Goal: Task Accomplishment & Management: Manage account settings

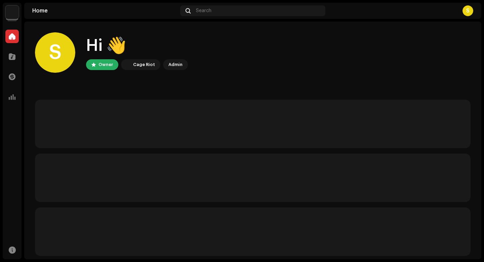
click at [19, 17] on navigation-account-switch "Demo" at bounding box center [12, 12] width 19 height 19
click at [16, 13] on img at bounding box center [11, 11] width 13 height 13
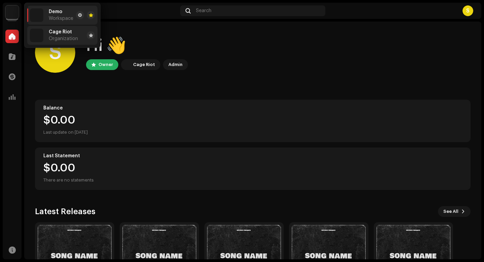
click at [45, 42] on li "Cage Riot Organization" at bounding box center [62, 35] width 70 height 19
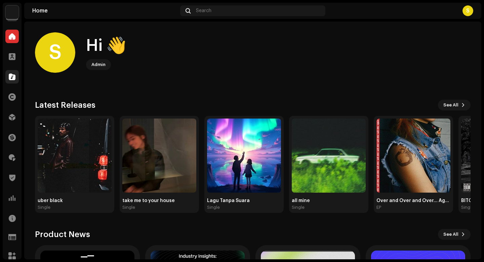
click at [9, 77] on span at bounding box center [12, 76] width 7 height 5
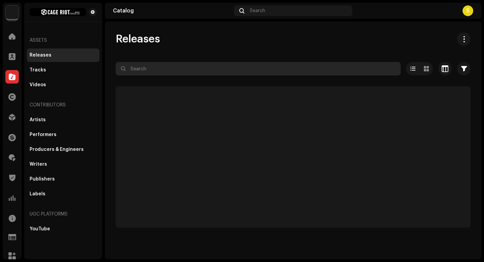
click at [192, 72] on input "text" at bounding box center [258, 68] width 285 height 13
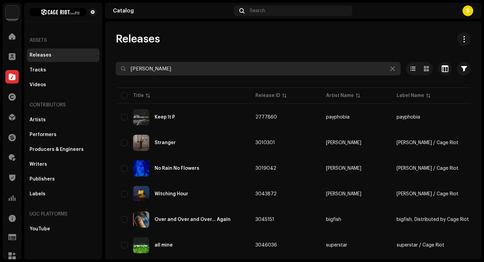
type input "[PERSON_NAME]"
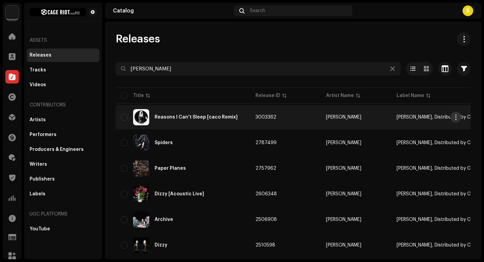
click at [453, 117] on span "button" at bounding box center [455, 116] width 5 height 5
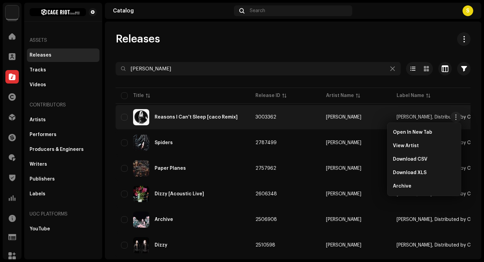
click at [208, 120] on div "Reasons I Can't Sleep [caco Remix]" at bounding box center [183, 117] width 124 height 16
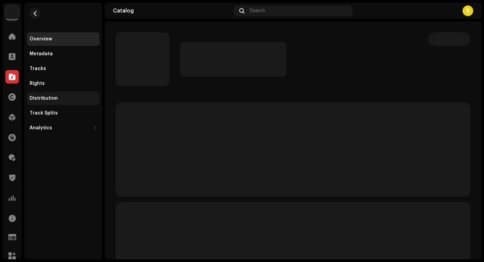
click at [55, 99] on div "Distribution" at bounding box center [44, 97] width 28 height 5
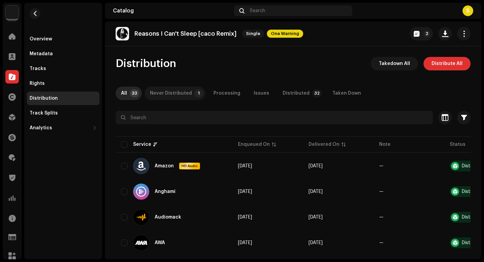
click at [173, 99] on div "Never Distributed" at bounding box center [171, 92] width 42 height 13
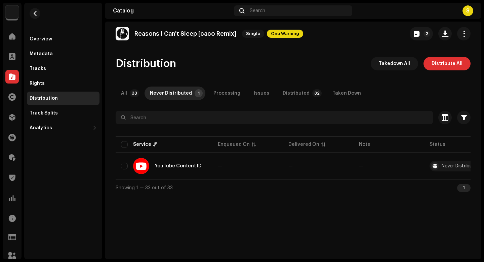
click at [73, 95] on div "Distribution" at bounding box center [63, 97] width 67 height 5
click at [59, 44] on div "Overview" at bounding box center [63, 38] width 73 height 13
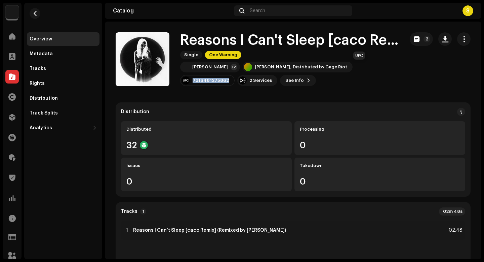
drag, startPoint x: 381, startPoint y: 67, endPoint x: 347, endPoint y: 67, distance: 33.6
click at [235, 75] on div "7316481275862" at bounding box center [207, 80] width 54 height 11
copy div "7316481275862"
click at [12, 67] on div "Catalog" at bounding box center [12, 76] width 19 height 19
click at [12, 74] on span at bounding box center [12, 76] width 7 height 5
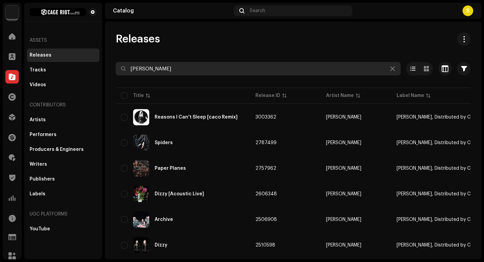
drag, startPoint x: 187, startPoint y: 70, endPoint x: 88, endPoint y: 60, distance: 99.3
click at [88, 60] on div "Cage Riot Home Clients Catalog Rights Distribution Finance Royalties Trust & Sa…" at bounding box center [242, 131] width 484 height 262
type input "Easton"
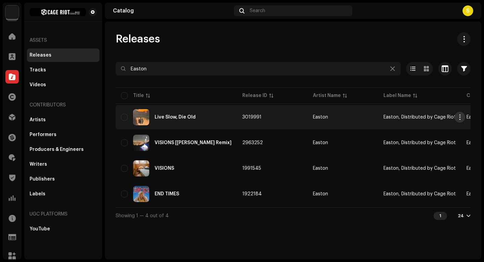
click at [458, 115] on span "button" at bounding box center [459, 116] width 5 height 5
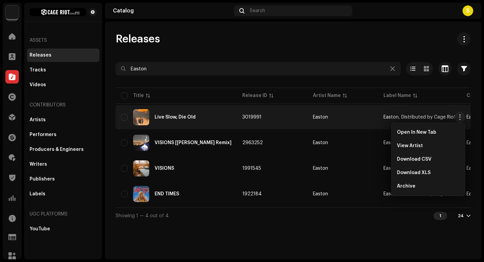
click at [212, 125] on td "Live Slow, Die Old" at bounding box center [176, 117] width 121 height 24
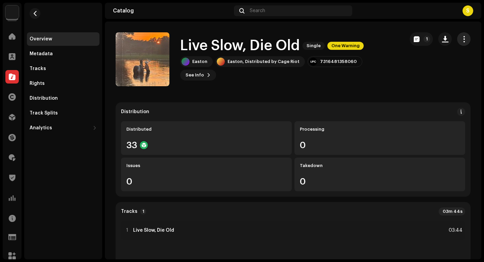
click at [461, 41] on span "button" at bounding box center [464, 38] width 6 height 5
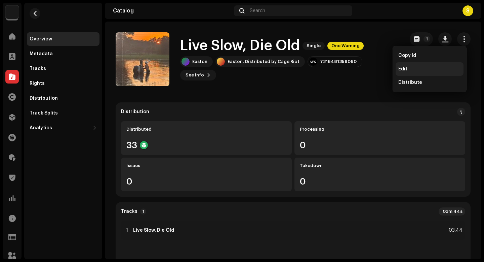
click at [427, 66] on div "Edit" at bounding box center [430, 68] width 68 height 13
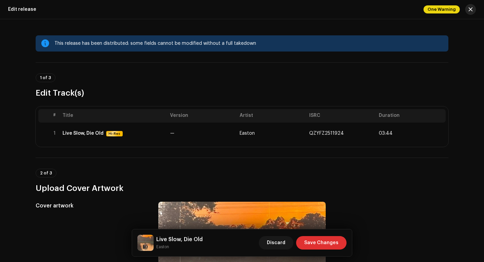
click at [470, 13] on button "button" at bounding box center [470, 9] width 11 height 11
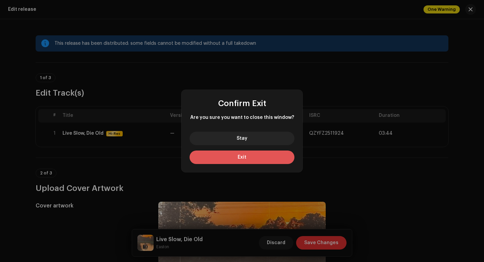
click at [245, 153] on button "Exit" at bounding box center [242, 156] width 105 height 13
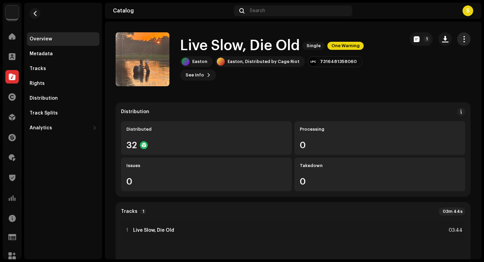
click at [460, 45] on button "button" at bounding box center [463, 38] width 13 height 13
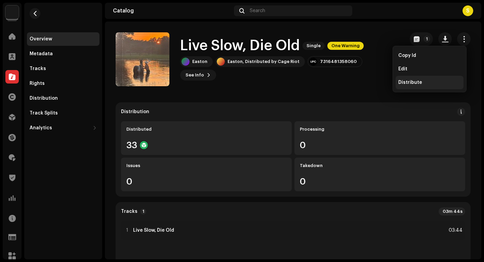
click at [423, 83] on div "Distribute" at bounding box center [429, 82] width 63 height 5
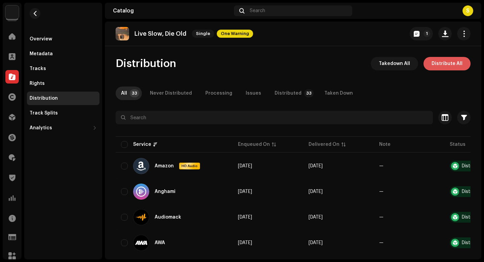
click at [439, 63] on span "Distribute All" at bounding box center [447, 63] width 31 height 13
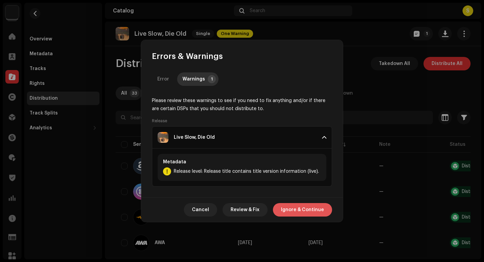
click at [284, 207] on span "Ignore & Continue" at bounding box center [302, 209] width 43 height 13
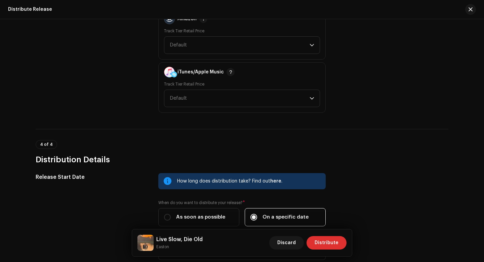
scroll to position [1198, 0]
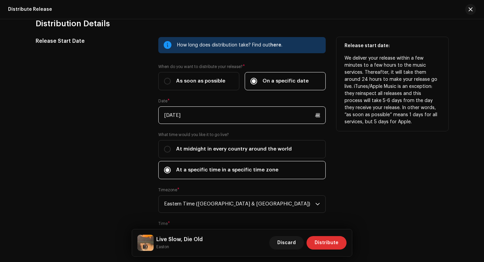
click at [218, 112] on input "[DATE]" at bounding box center [241, 114] width 167 height 17
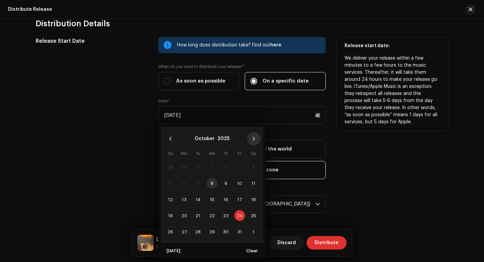
click at [252, 140] on icon "Next Month" at bounding box center [253, 138] width 2 height 4
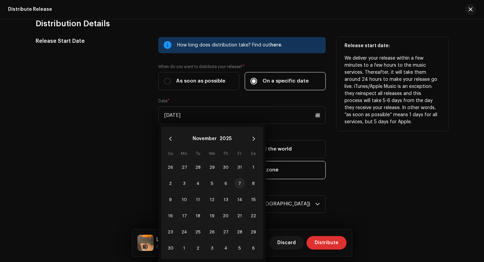
click at [236, 181] on span "7" at bounding box center [239, 182] width 11 height 11
type input "[DATE]"
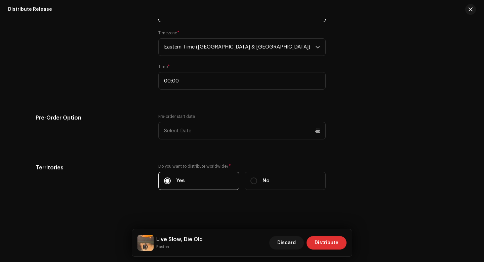
scroll to position [1357, 0]
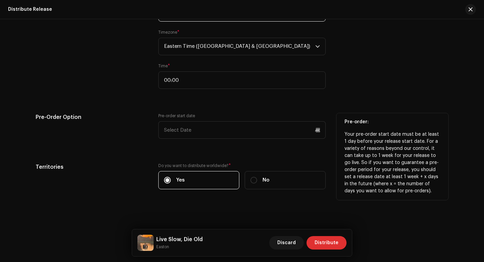
click at [192, 139] on div "Pre-order start date" at bounding box center [241, 130] width 167 height 34
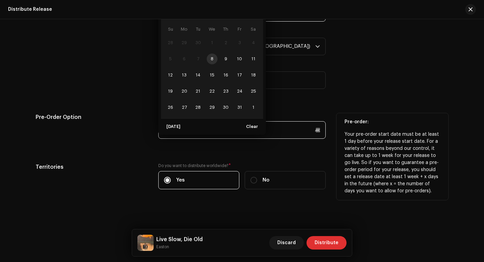
click at [196, 130] on p-datepicker "[DATE] Su Mo Tu We Th Fr Sa 28 29 30 1 2 3 3 4 5 6 7 8 9 10 11 12 13 14 15 16 1…" at bounding box center [241, 129] width 167 height 17
click at [223, 60] on span "9" at bounding box center [226, 58] width 11 height 11
type input "[DATE]"
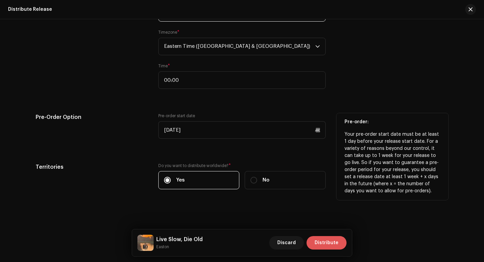
click at [323, 242] on span "Distribute" at bounding box center [327, 242] width 24 height 13
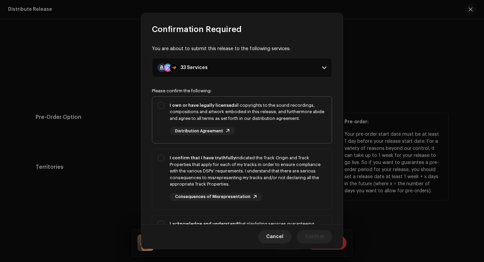
click at [295, 124] on div "I own or have legally licensed all copyrights to the sound recordings, composit…" at bounding box center [248, 118] width 157 height 33
checkbox input "true"
click at [283, 177] on div "I confirm that I have truthfully indicated the Track Origin and Track Propertie…" at bounding box center [248, 170] width 157 height 33
checkbox input "true"
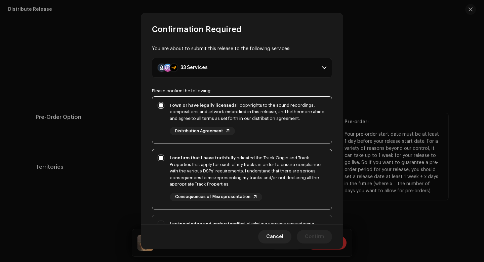
scroll to position [101, 0]
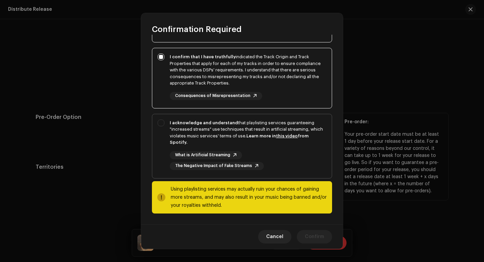
click at [280, 147] on div "I acknowledge and understand that playlisting services guaranteeing "increased …" at bounding box center [248, 144] width 157 height 50
checkbox input "true"
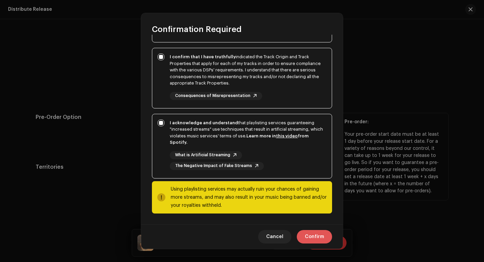
click at [313, 232] on span "Confirm" at bounding box center [314, 236] width 19 height 13
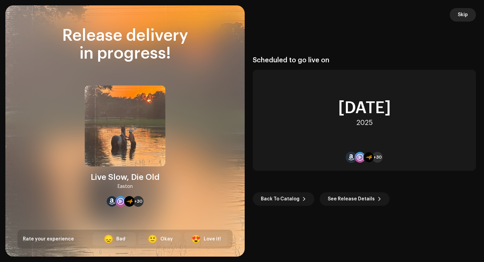
click at [462, 10] on span "Skip" at bounding box center [463, 14] width 10 height 13
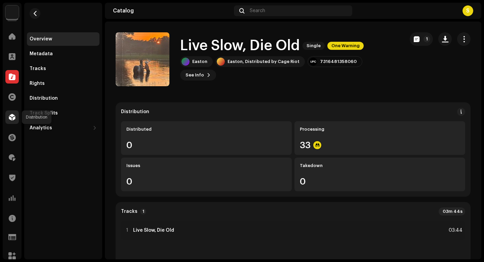
click at [14, 119] on span at bounding box center [12, 116] width 7 height 5
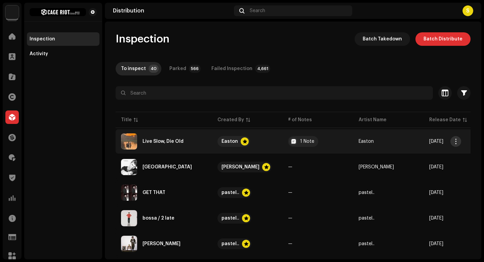
click at [455, 143] on span "button" at bounding box center [455, 140] width 5 height 5
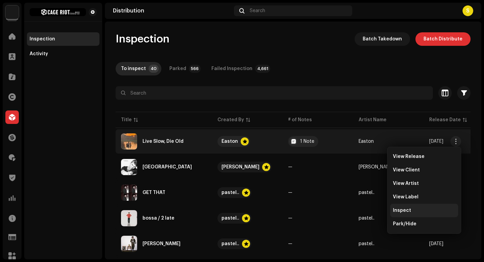
click at [419, 207] on div "Inspect" at bounding box center [424, 209] width 68 height 13
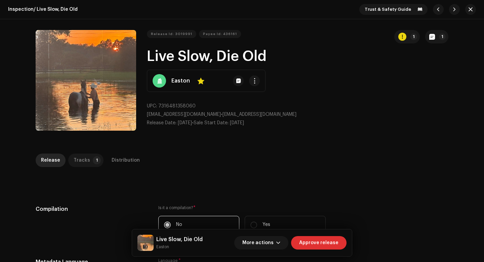
click at [76, 156] on div "Tracks" at bounding box center [82, 159] width 16 height 13
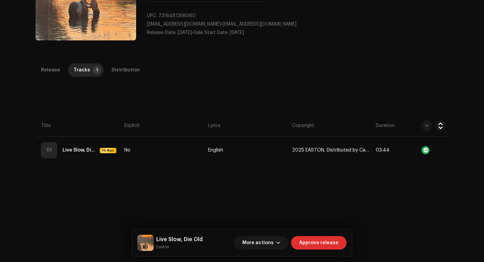
scroll to position [91, 0]
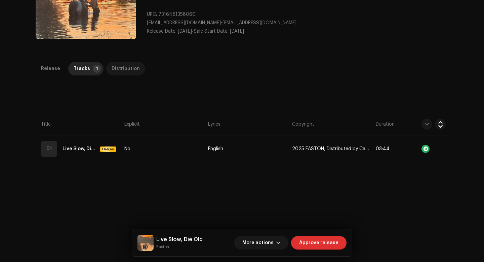
click at [129, 67] on div "Distribution" at bounding box center [126, 68] width 28 height 13
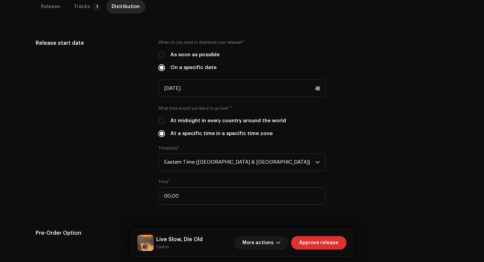
scroll to position [0, 0]
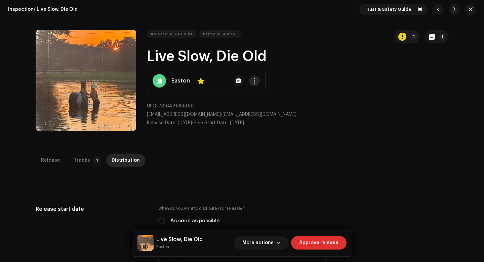
click at [251, 77] on button "button" at bounding box center [254, 80] width 11 height 11
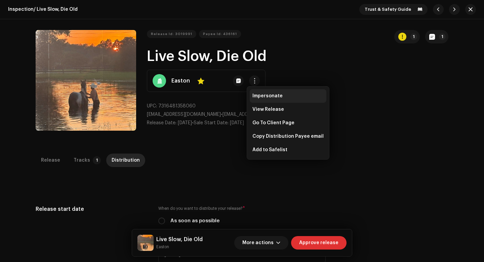
click at [264, 96] on span "Impersonate" at bounding box center [267, 95] width 30 height 5
